Goal: Transaction & Acquisition: Purchase product/service

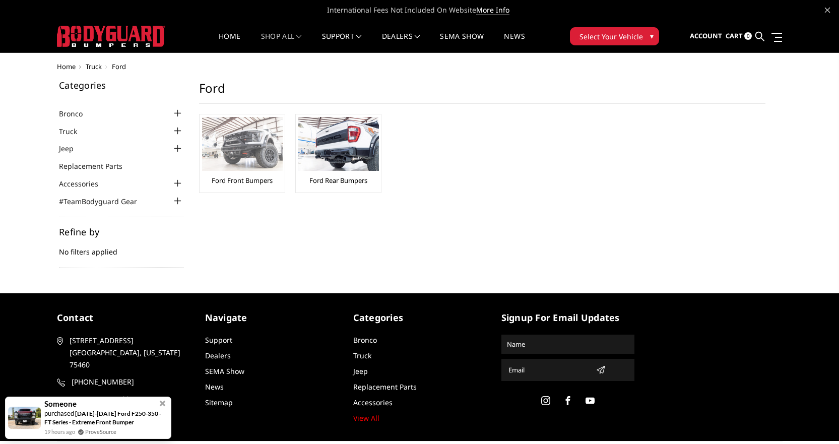
click at [236, 157] on img at bounding box center [242, 144] width 81 height 54
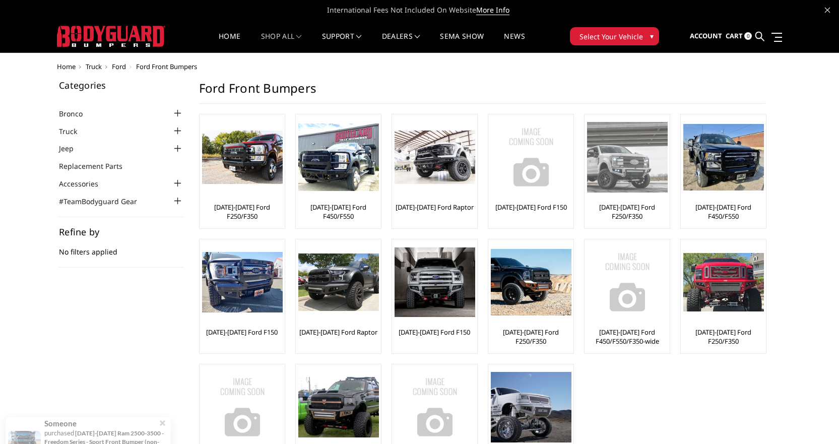
click at [637, 189] on img at bounding box center [627, 157] width 81 height 70
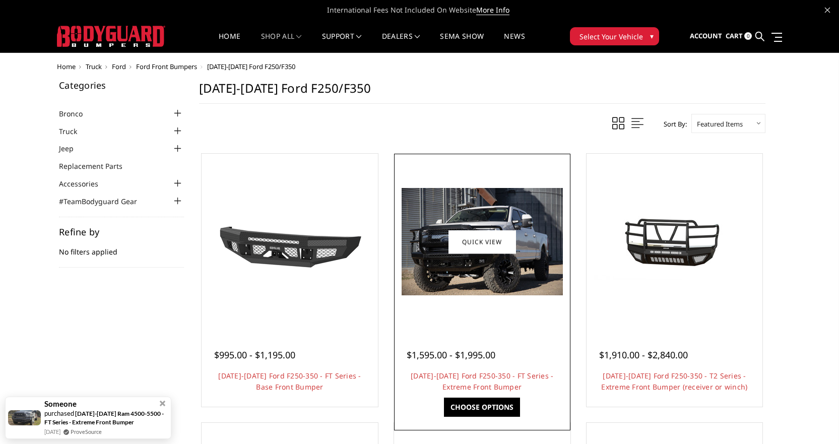
click at [438, 251] on img at bounding box center [482, 241] width 161 height 107
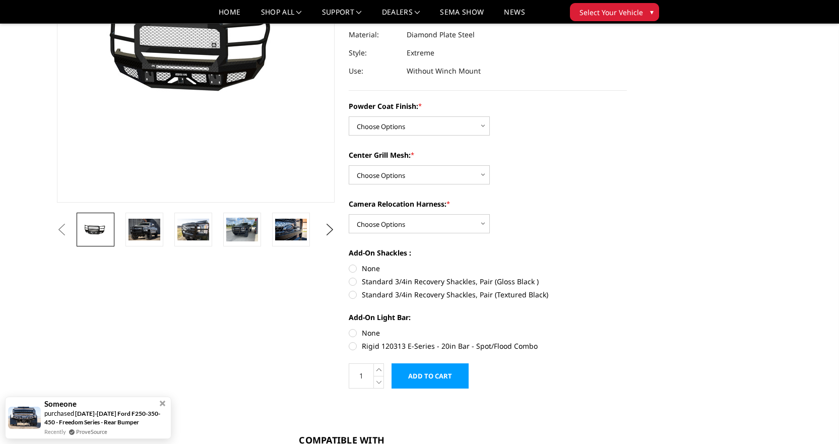
scroll to position [151, 0]
click at [142, 228] on img at bounding box center [145, 228] width 32 height 21
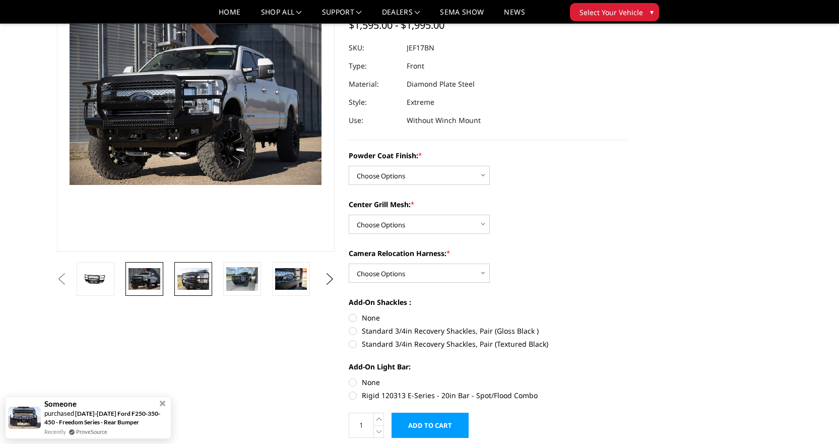
scroll to position [77, 0]
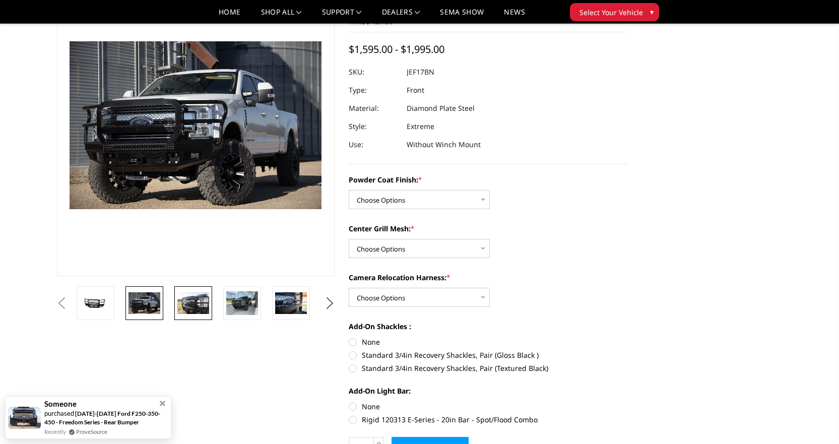
click at [207, 311] on img at bounding box center [193, 302] width 32 height 21
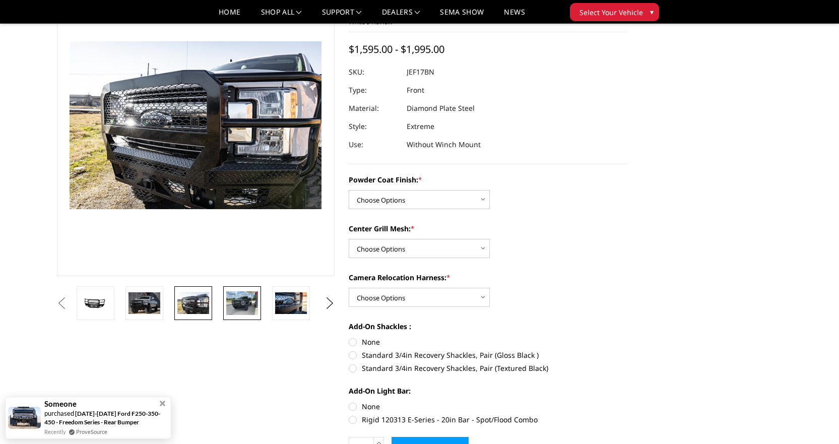
click at [252, 310] on img at bounding box center [242, 303] width 32 height 24
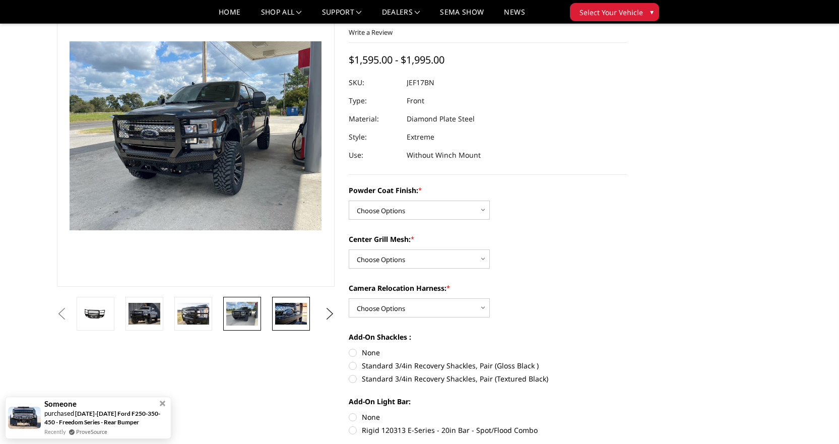
click at [284, 314] on img at bounding box center [291, 313] width 32 height 21
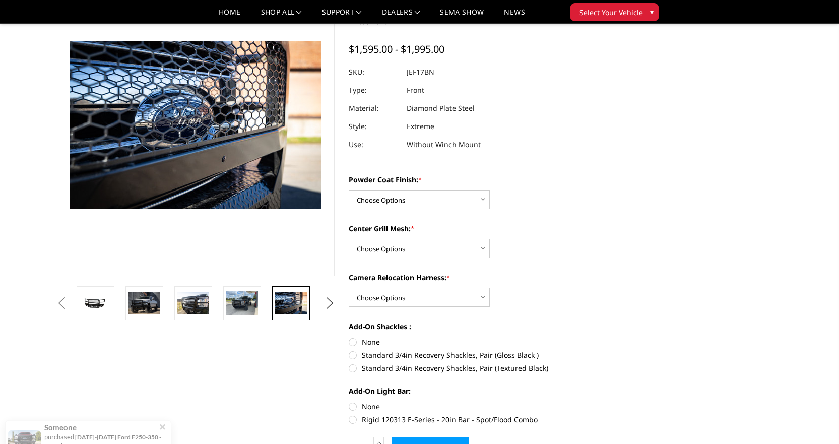
click at [329, 297] on button "Next" at bounding box center [329, 303] width 15 height 15
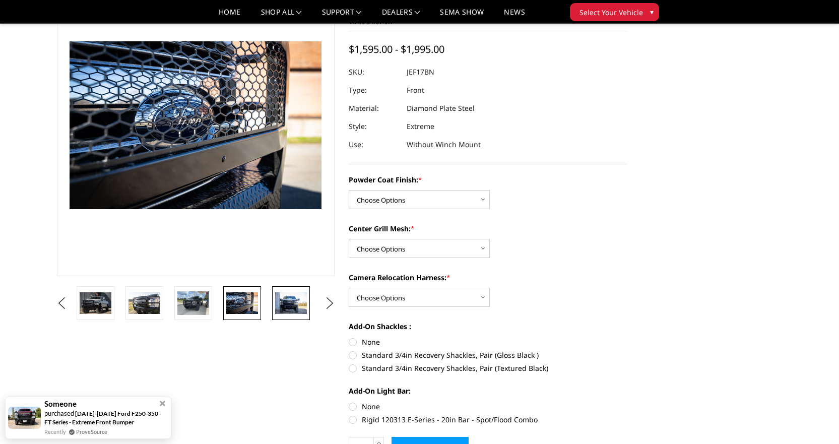
click at [287, 300] on img at bounding box center [291, 302] width 32 height 21
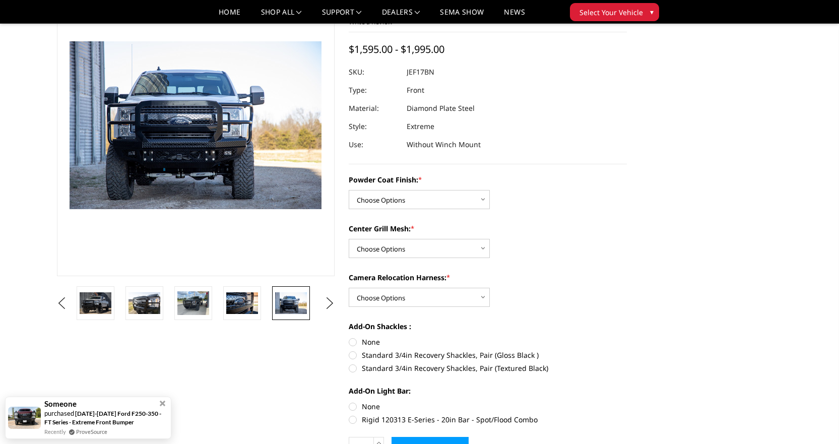
click at [321, 302] on ul "Previous Next" at bounding box center [195, 303] width 283 height 34
click at [332, 302] on button "Next" at bounding box center [329, 303] width 15 height 15
click at [285, 309] on img at bounding box center [291, 302] width 32 height 21
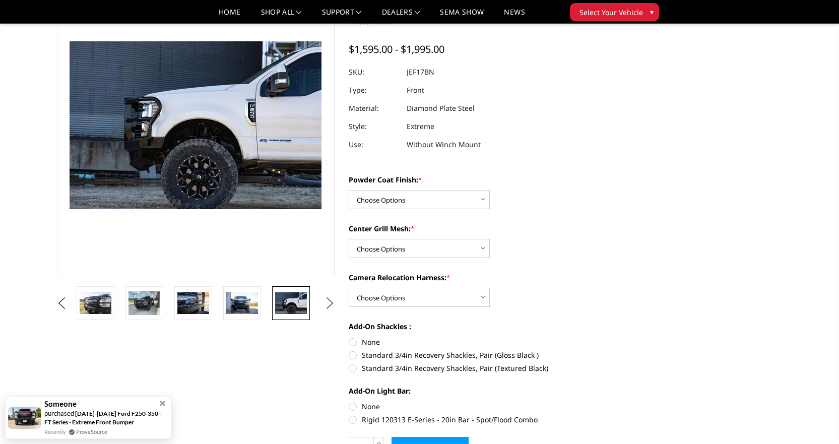
click at [332, 303] on button "Next" at bounding box center [329, 303] width 15 height 15
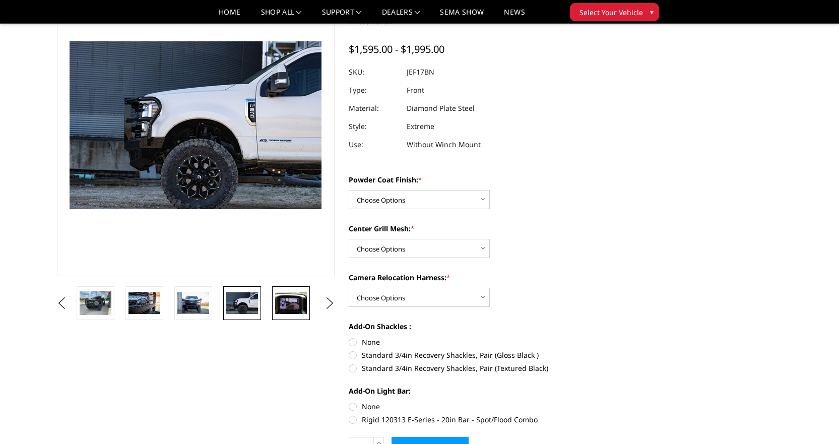
click at [307, 308] on link at bounding box center [291, 303] width 38 height 34
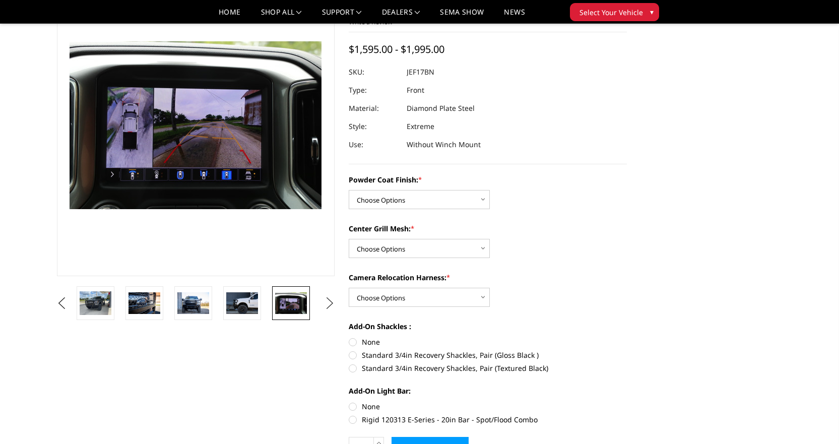
click at [327, 302] on button "Next" at bounding box center [329, 303] width 15 height 15
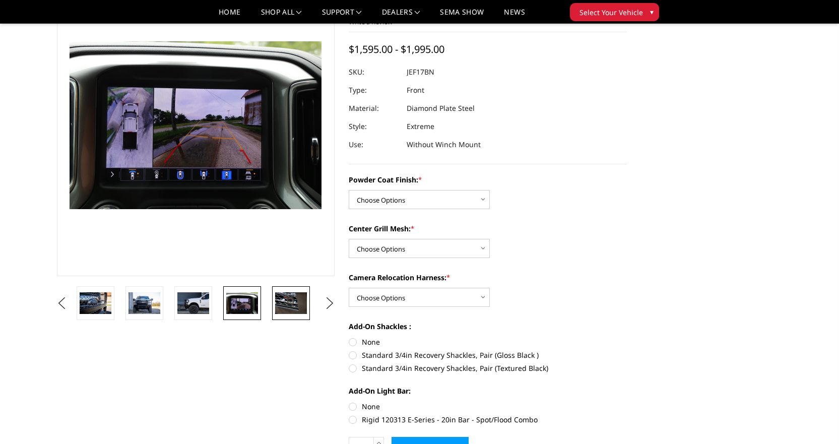
click at [295, 307] on img at bounding box center [291, 302] width 32 height 21
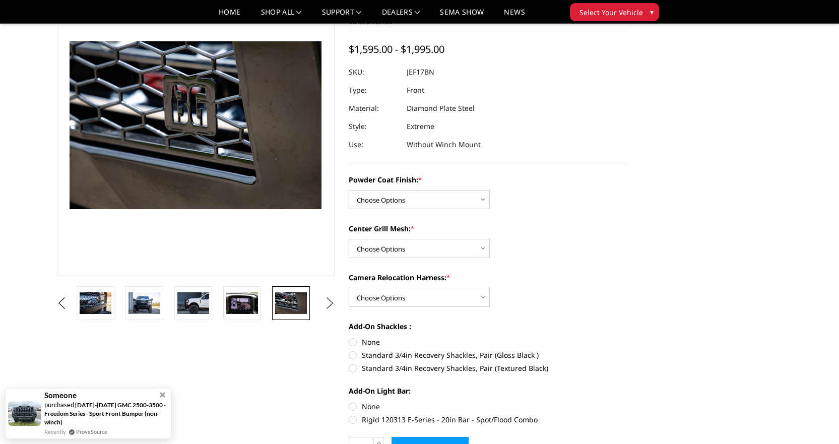
click at [331, 302] on button "Next" at bounding box center [329, 303] width 15 height 15
click at [281, 304] on img at bounding box center [291, 302] width 32 height 21
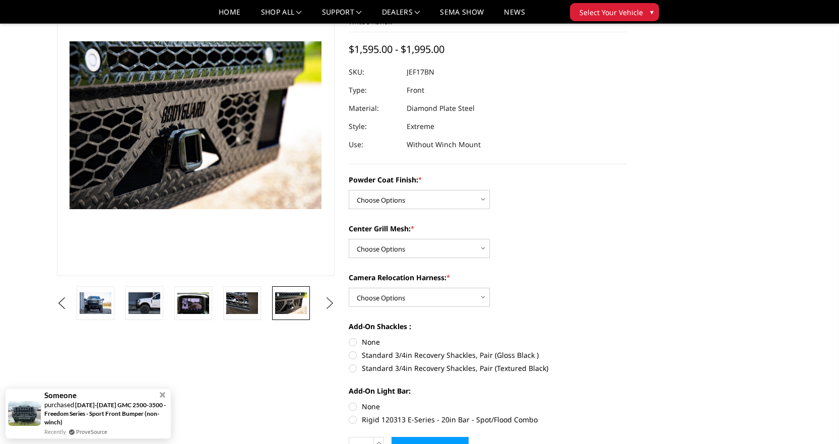
click at [330, 299] on button "Next" at bounding box center [329, 303] width 15 height 15
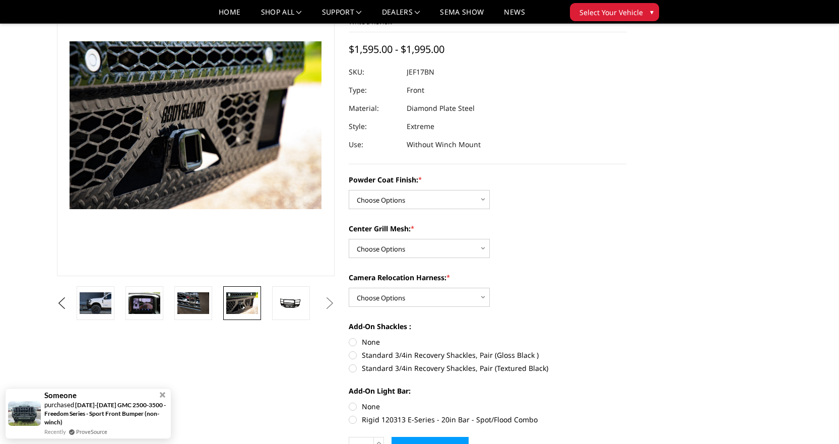
click at [275, 312] on link at bounding box center [291, 303] width 38 height 34
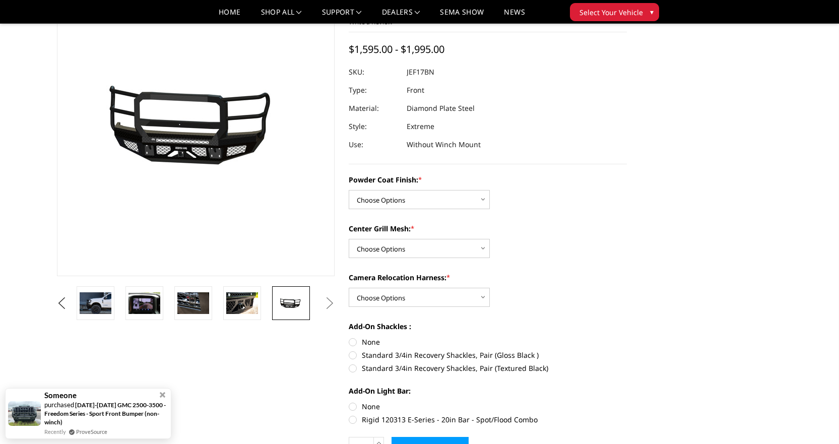
scroll to position [101, 0]
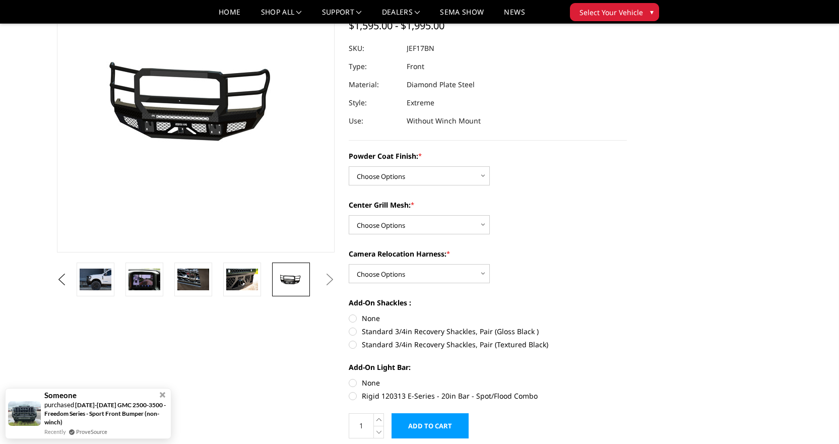
click at [337, 283] on button "Next" at bounding box center [329, 279] width 15 height 15
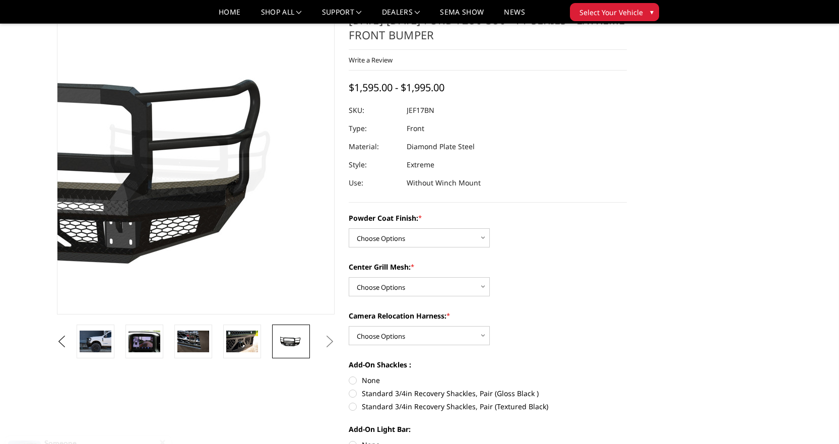
scroll to position [50, 0]
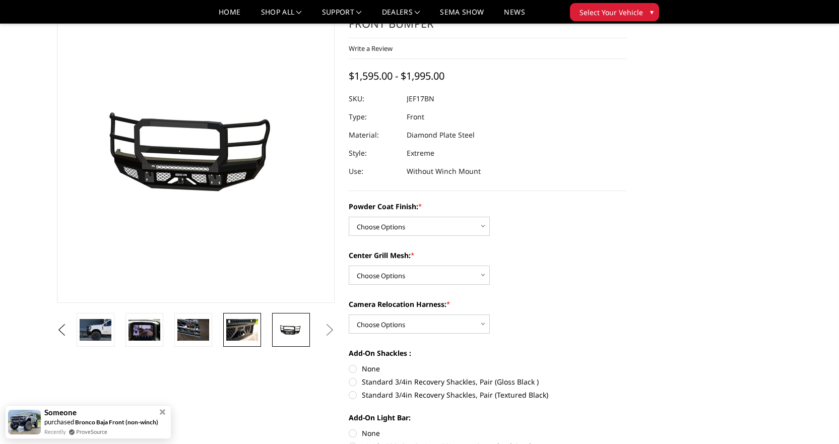
click at [241, 324] on img at bounding box center [242, 329] width 32 height 21
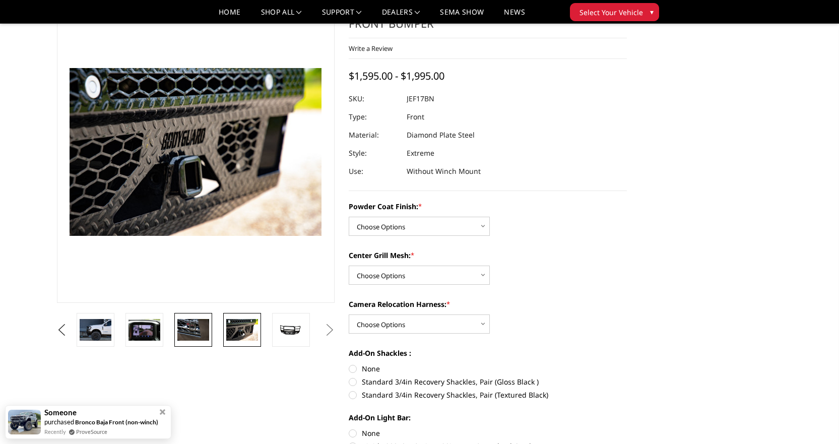
click at [189, 326] on img at bounding box center [193, 329] width 32 height 21
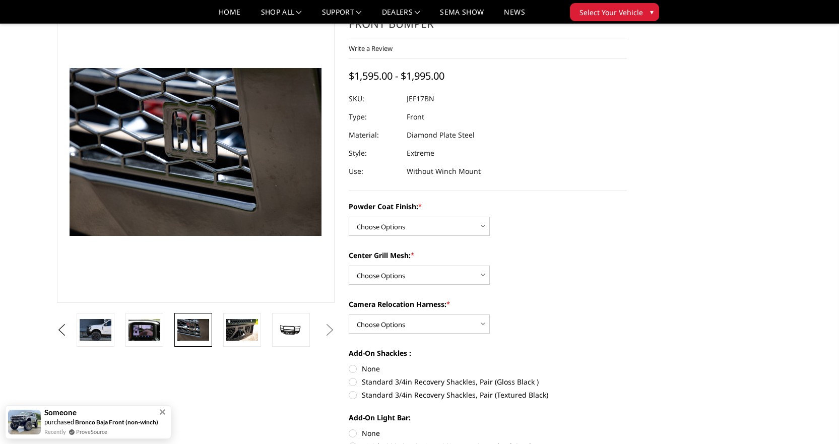
click at [124, 322] on li at bounding box center [147, 330] width 49 height 34
click at [139, 322] on img at bounding box center [145, 329] width 32 height 21
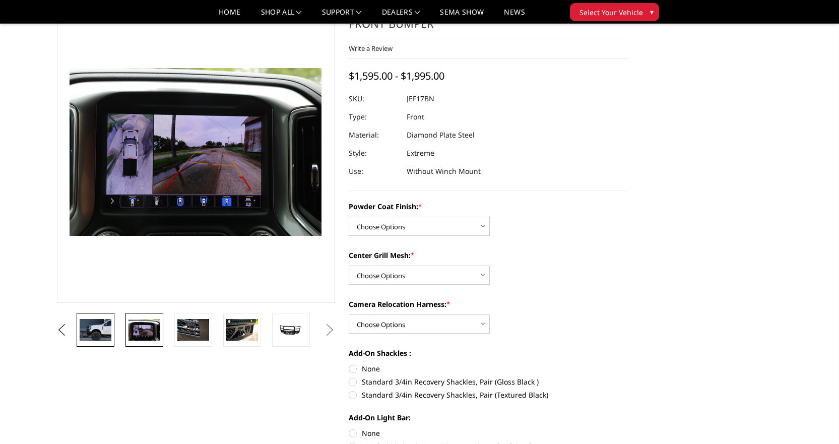
click at [113, 327] on link at bounding box center [96, 330] width 38 height 34
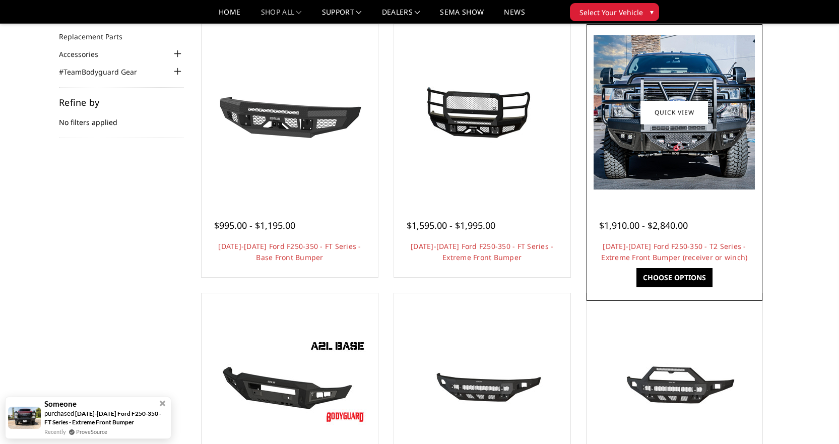
scroll to position [101, 0]
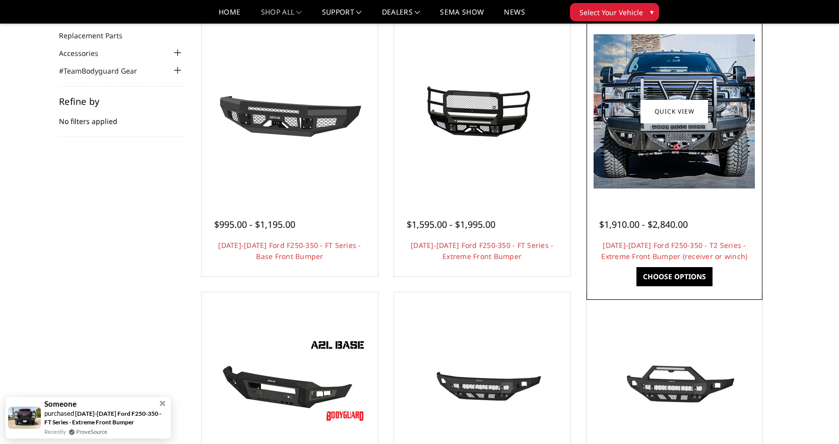
click at [651, 158] on img at bounding box center [674, 111] width 161 height 154
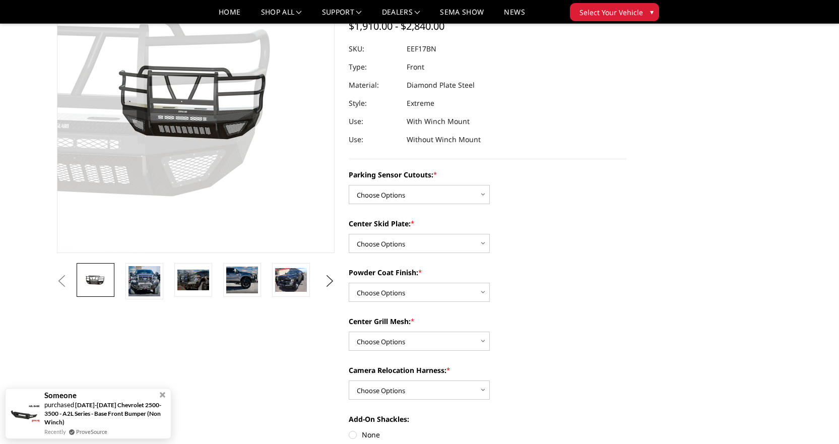
scroll to position [101, 0]
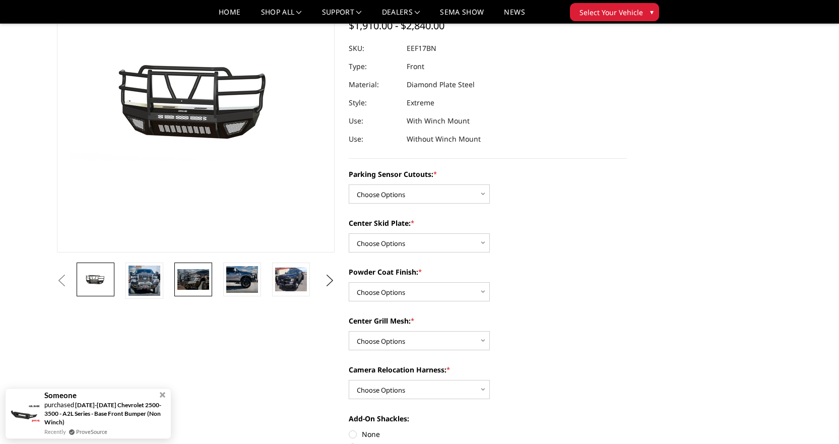
click at [182, 278] on img at bounding box center [193, 279] width 32 height 21
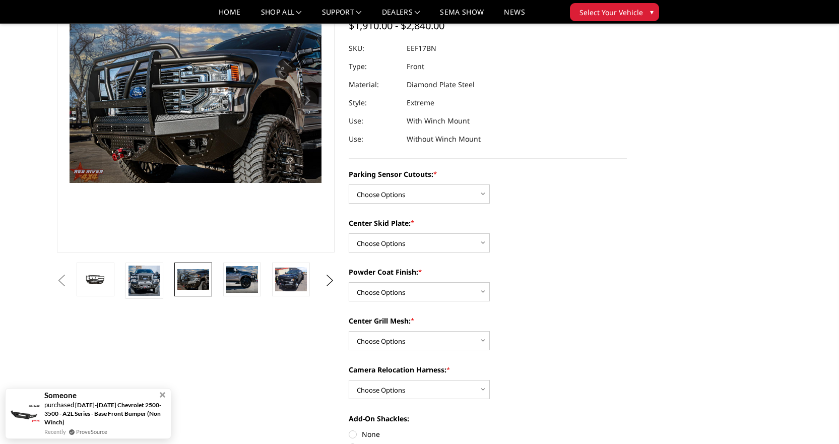
scroll to position [79, 0]
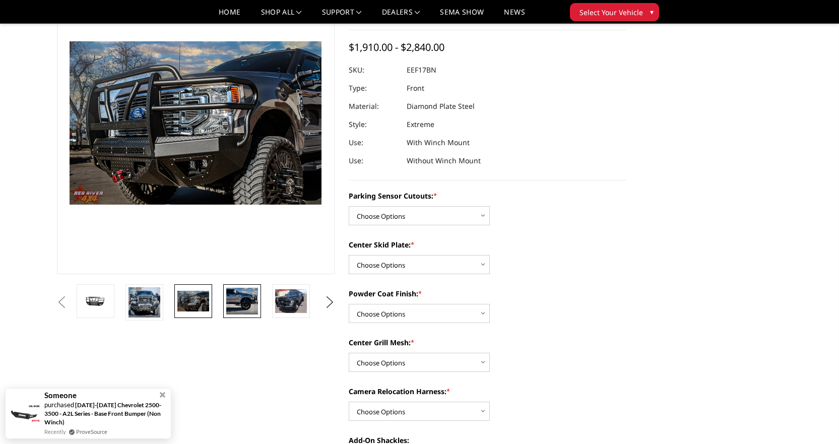
click at [248, 299] on img at bounding box center [242, 301] width 32 height 27
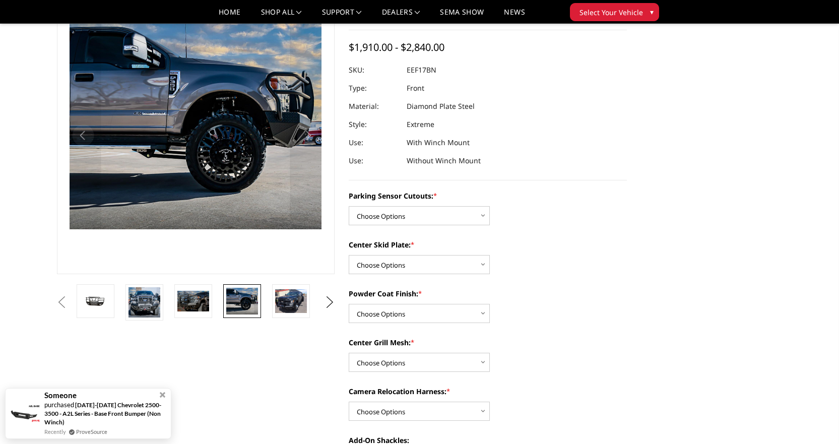
scroll to position [55, 0]
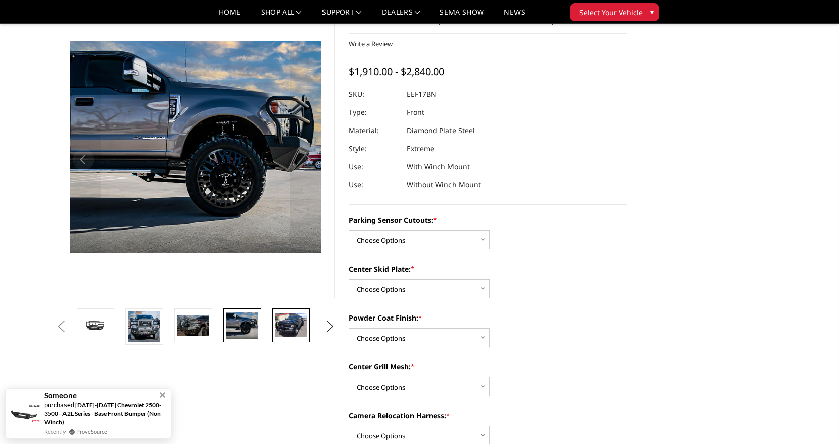
click at [290, 327] on img at bounding box center [291, 325] width 32 height 24
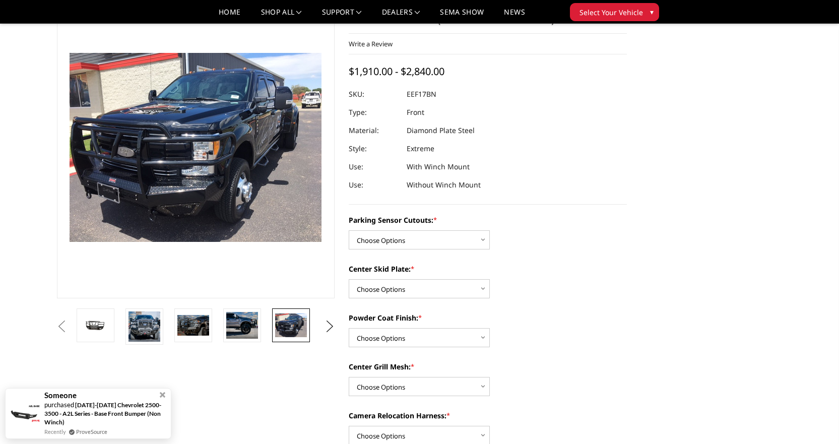
scroll to position [67, 0]
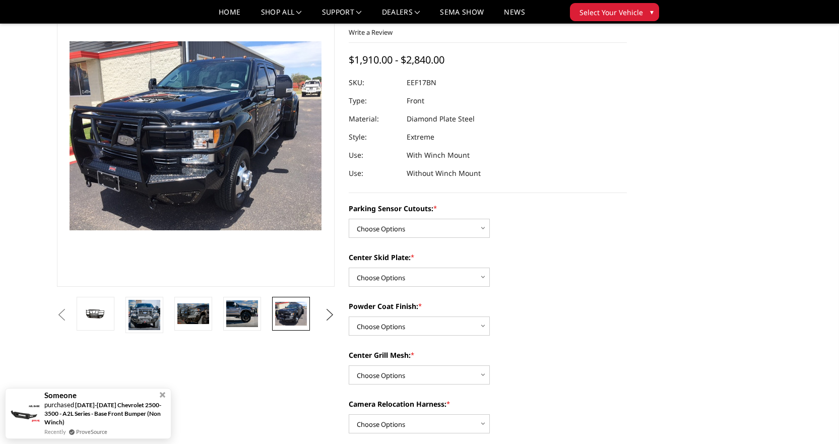
click at [332, 310] on button "Next" at bounding box center [329, 314] width 15 height 15
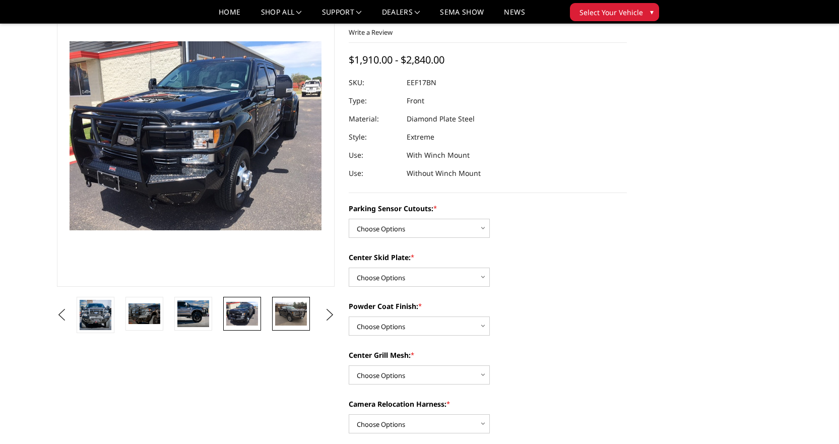
click at [304, 313] on img at bounding box center [291, 314] width 32 height 24
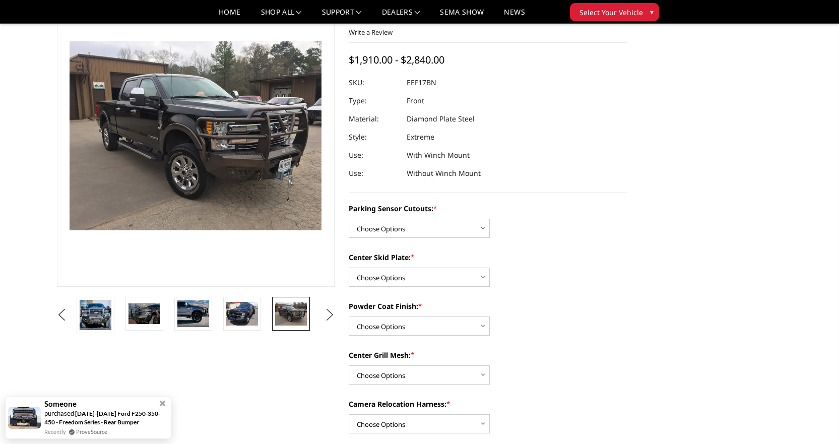
click at [336, 314] on button "Next" at bounding box center [329, 314] width 15 height 15
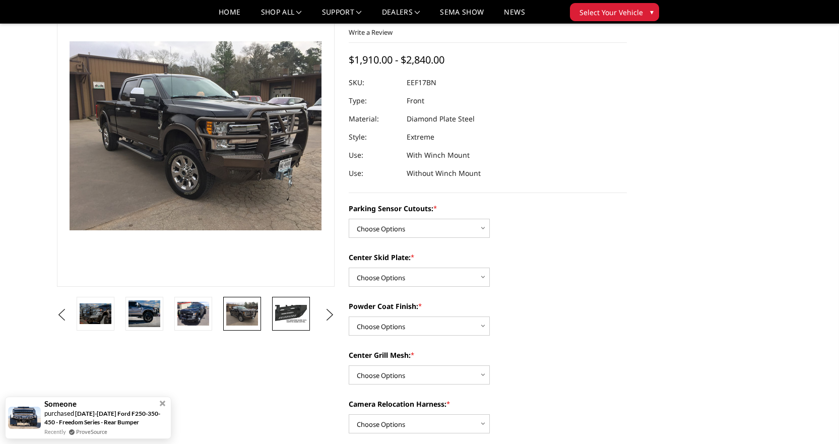
click at [300, 318] on img at bounding box center [291, 314] width 32 height 18
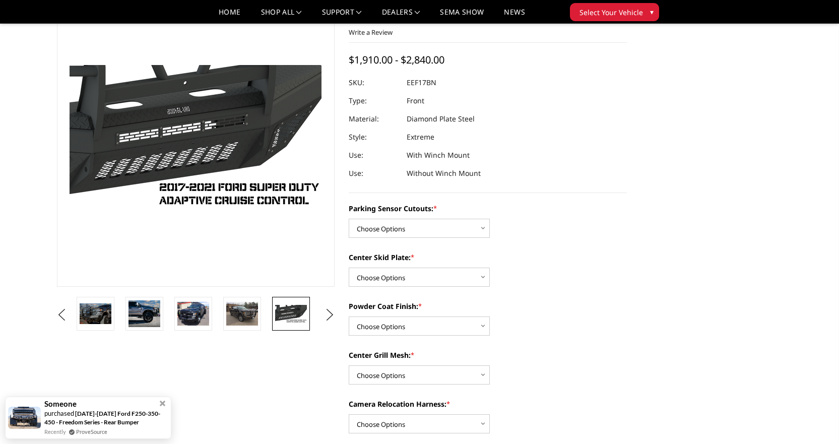
scroll to position [90, 0]
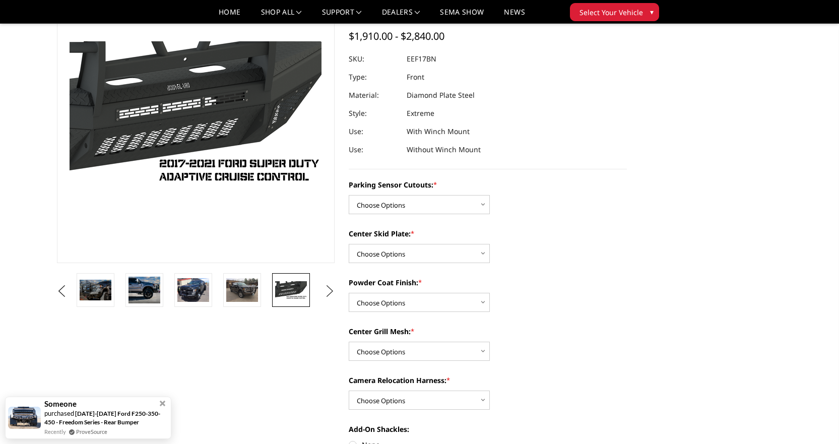
click at [334, 287] on button "Next" at bounding box center [329, 291] width 15 height 15
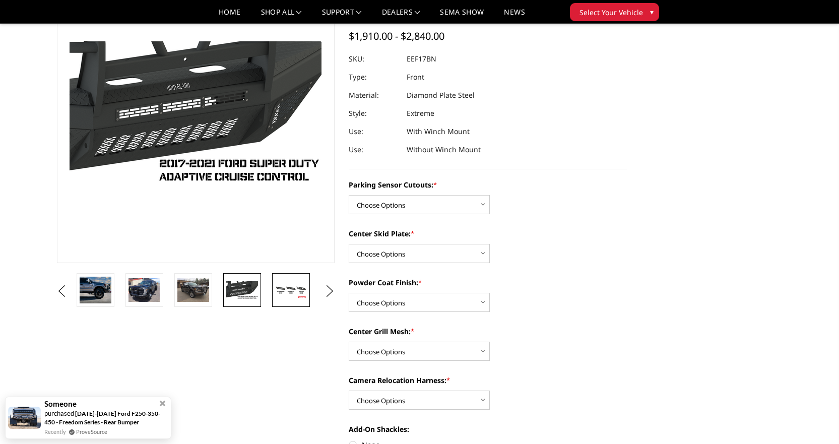
click at [307, 289] on img at bounding box center [291, 290] width 32 height 18
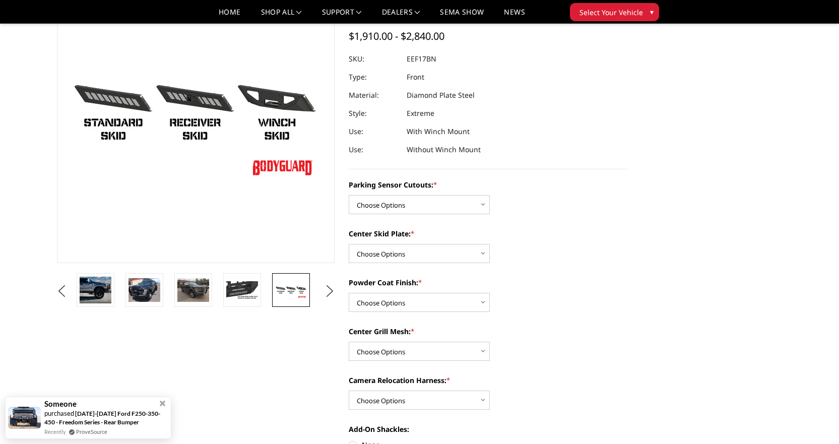
click at [173, 289] on li at bounding box center [196, 291] width 49 height 36
click at [152, 290] on img at bounding box center [145, 290] width 32 height 24
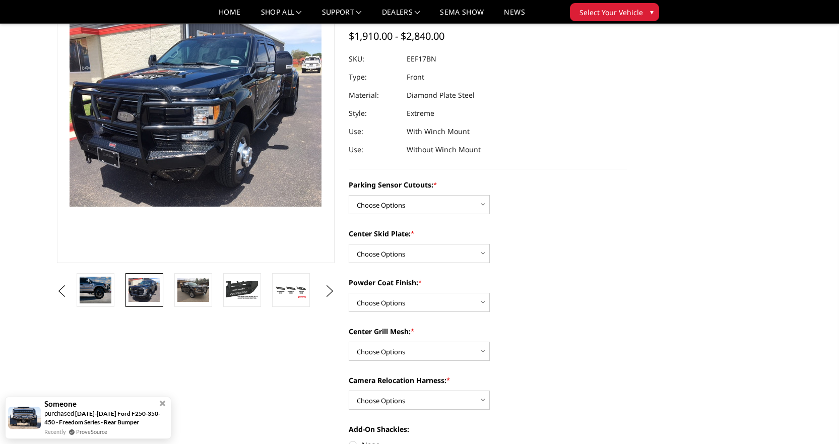
click at [115, 293] on li at bounding box center [99, 291] width 49 height 36
click at [110, 293] on img at bounding box center [96, 290] width 32 height 27
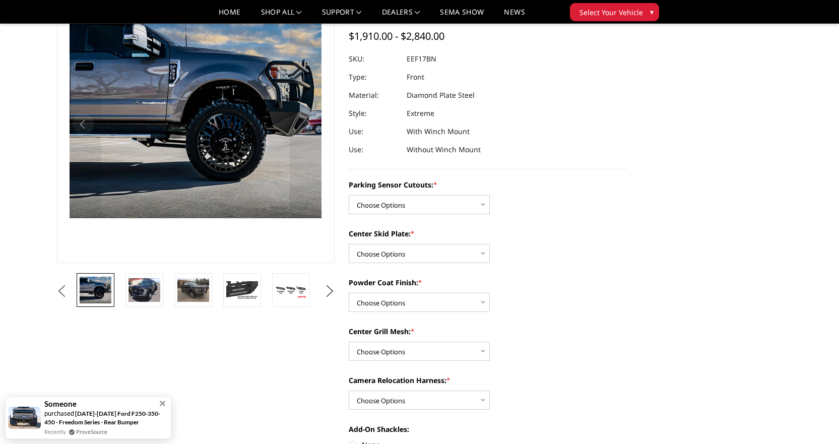
click at [66, 288] on button "Previous" at bounding box center [61, 291] width 15 height 15
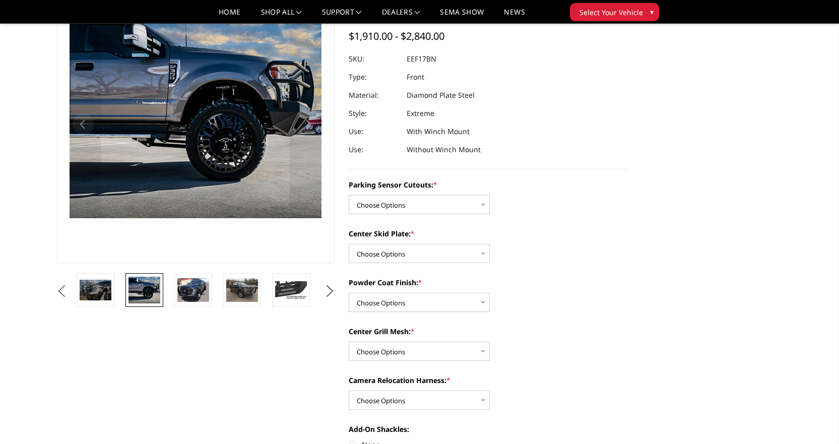
click at [70, 289] on button "Previous" at bounding box center [61, 291] width 15 height 15
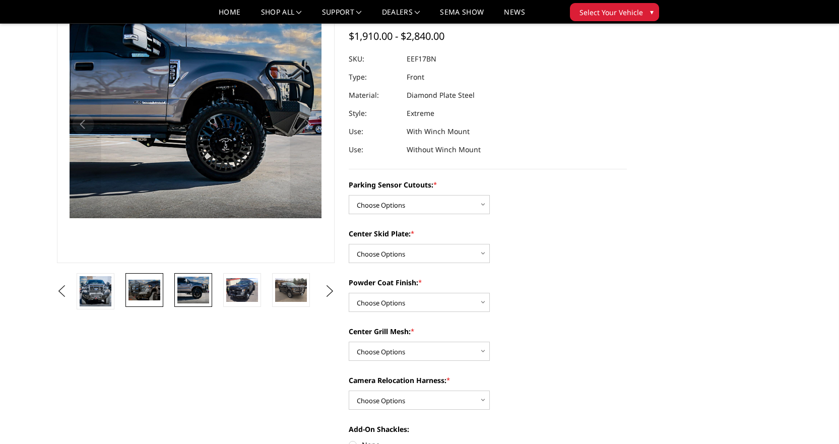
click at [159, 295] on img at bounding box center [145, 290] width 32 height 21
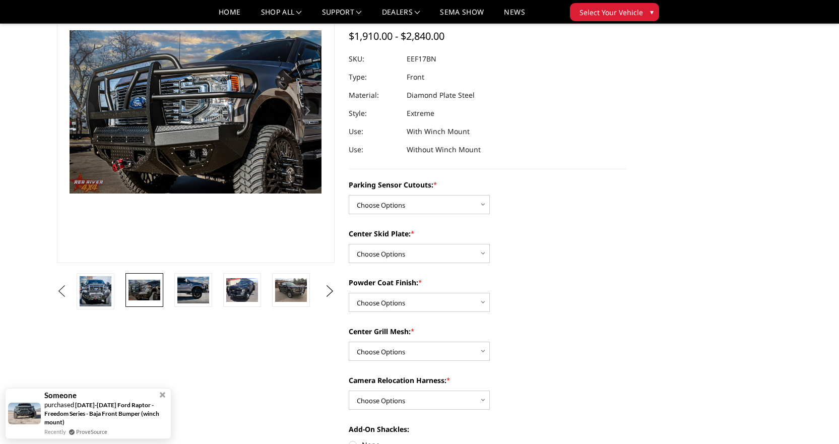
click at [70, 293] on button "Previous" at bounding box center [61, 291] width 15 height 15
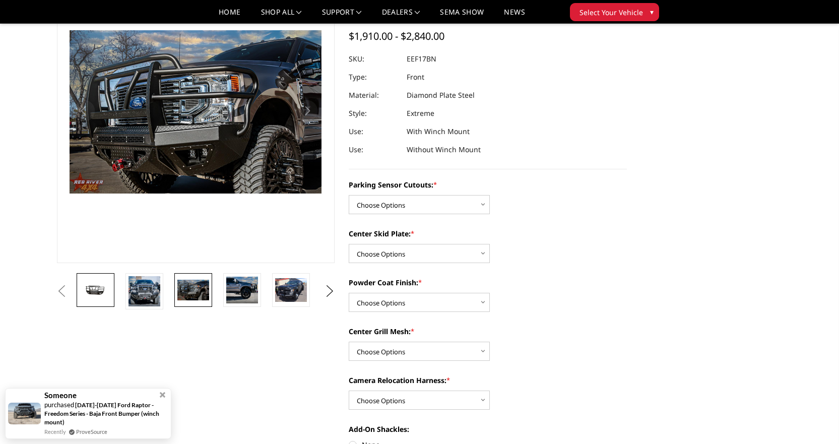
click at [99, 290] on img at bounding box center [96, 290] width 32 height 15
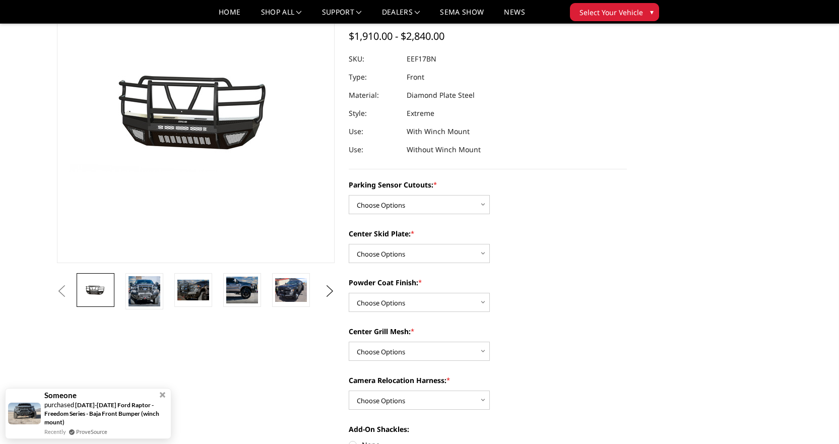
click at [65, 290] on button "Previous" at bounding box center [61, 291] width 15 height 15
click at [149, 302] on img at bounding box center [145, 291] width 32 height 30
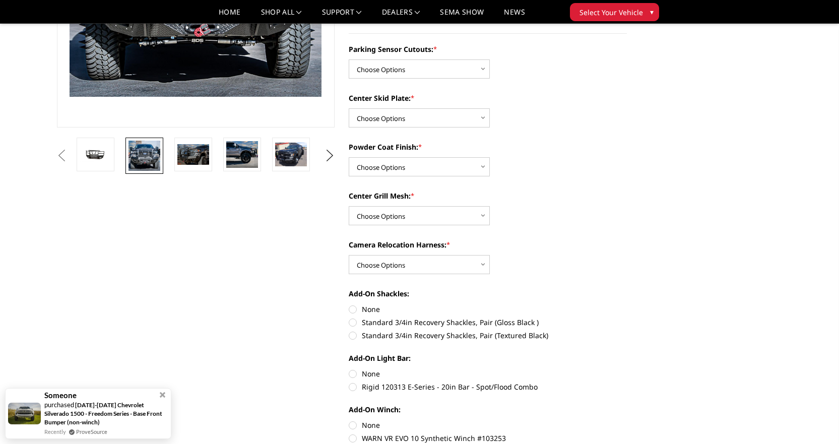
scroll to position [202, 0]
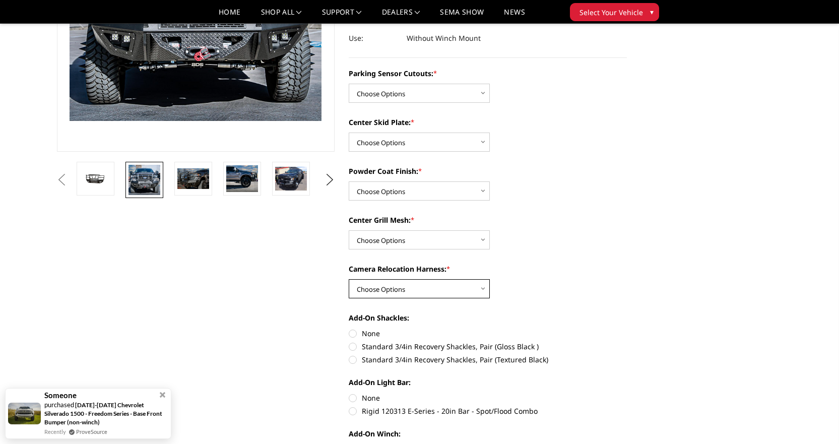
click at [434, 287] on select "Choose Options With camera harness Without camera harness" at bounding box center [419, 288] width 141 height 19
click at [446, 290] on select "Choose Options With camera harness Without camera harness" at bounding box center [419, 288] width 141 height 19
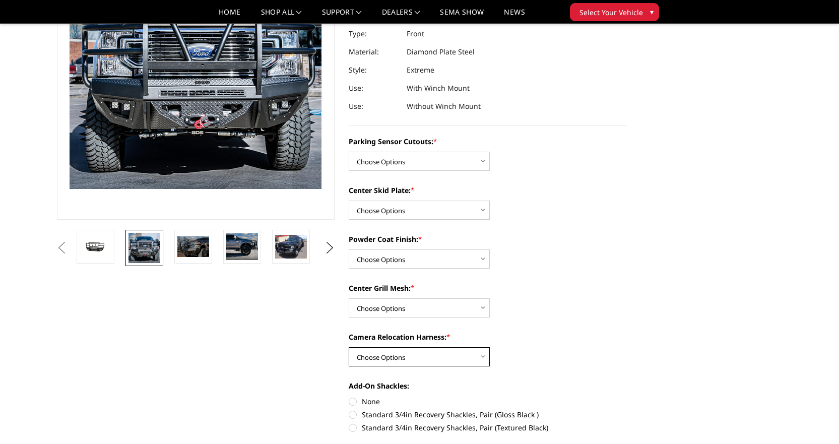
scroll to position [151, 0]
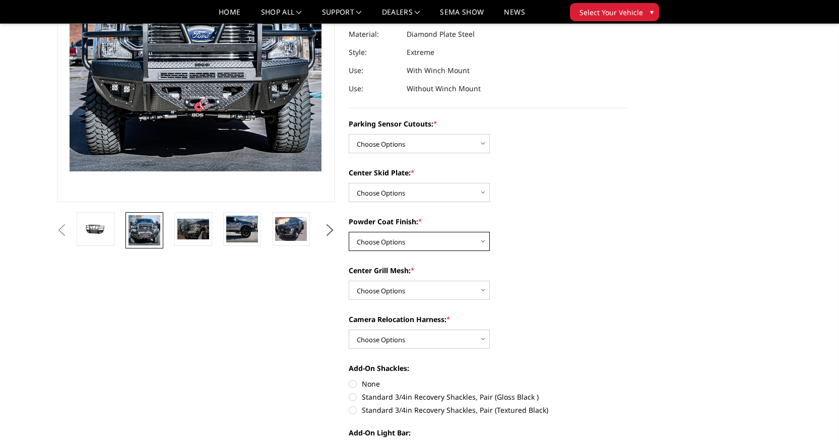
click at [468, 239] on select "Choose Options Bare Metal Gloss Black Powder Coat Textured Black Powder Coat" at bounding box center [419, 241] width 141 height 19
click at [546, 224] on label "Powder Coat Finish: *" at bounding box center [488, 221] width 278 height 11
click at [490, 232] on select "Choose Options Bare Metal Gloss Black Powder Coat Textured Black Powder Coat" at bounding box center [419, 241] width 141 height 19
click at [475, 331] on select "Choose Options With camera harness Without camera harness" at bounding box center [419, 339] width 141 height 19
click at [567, 290] on div "Center Grill Mesh: * Choose Options With expanded metal Without expanded metal" at bounding box center [488, 282] width 278 height 35
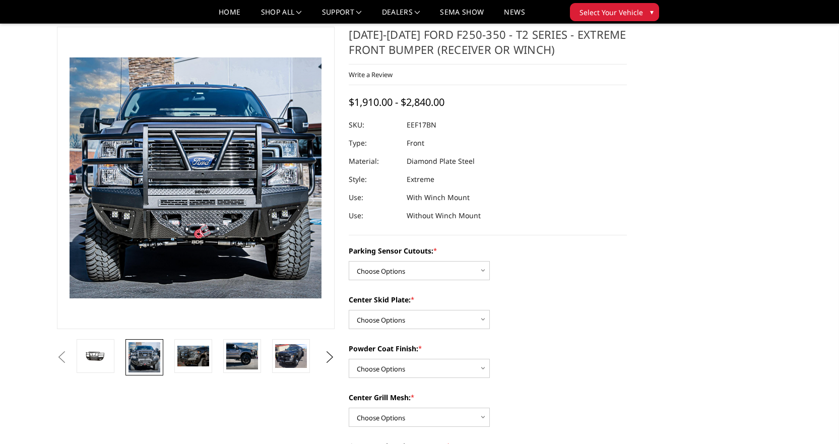
scroll to position [0, 0]
